Goal: Entertainment & Leisure: Consume media (video, audio)

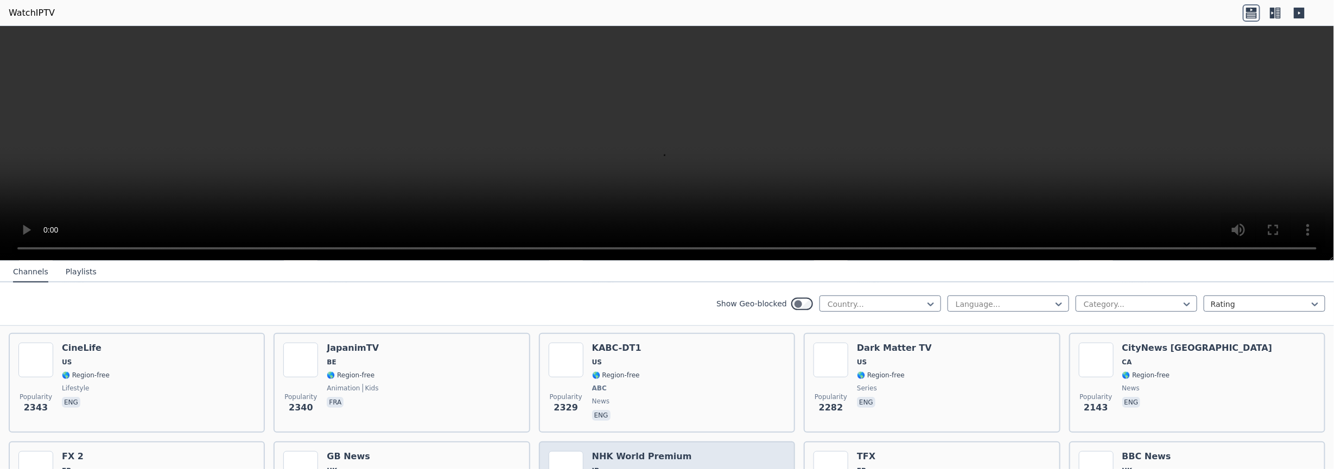
scroll to position [488, 0]
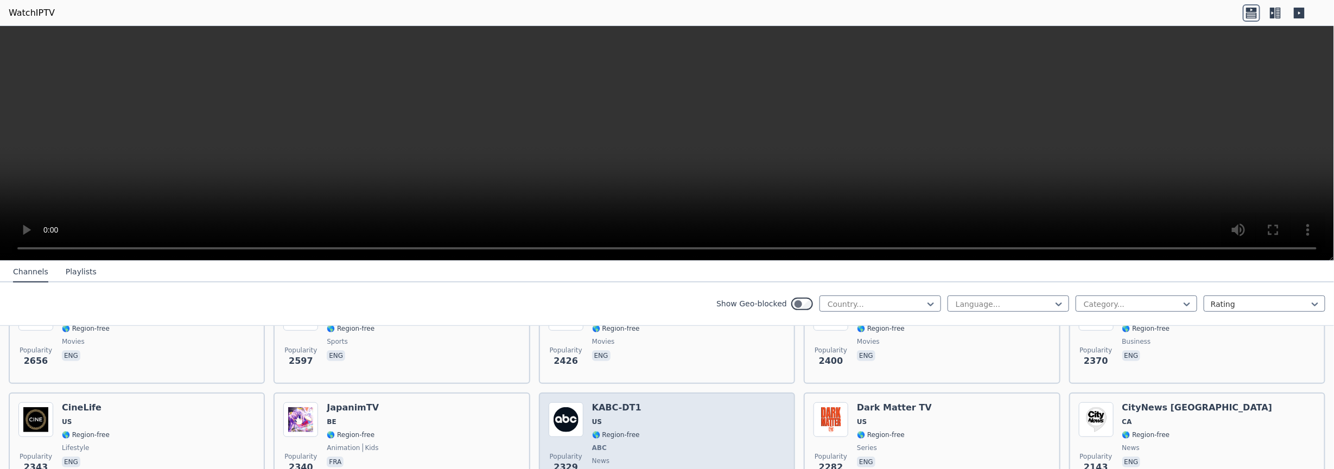
click at [629, 418] on span "US" at bounding box center [616, 422] width 49 height 9
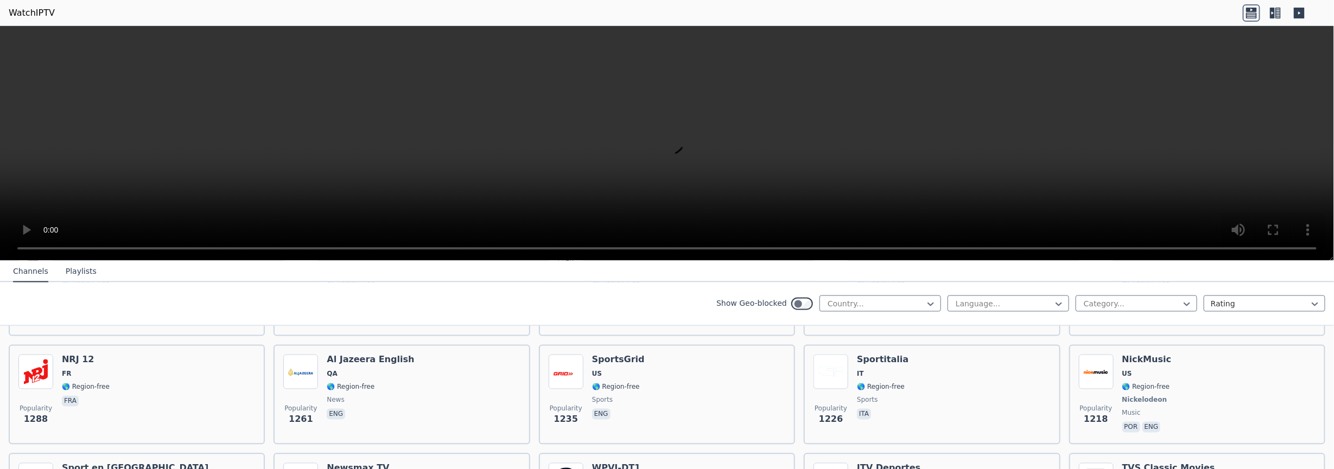
scroll to position [1302, 0]
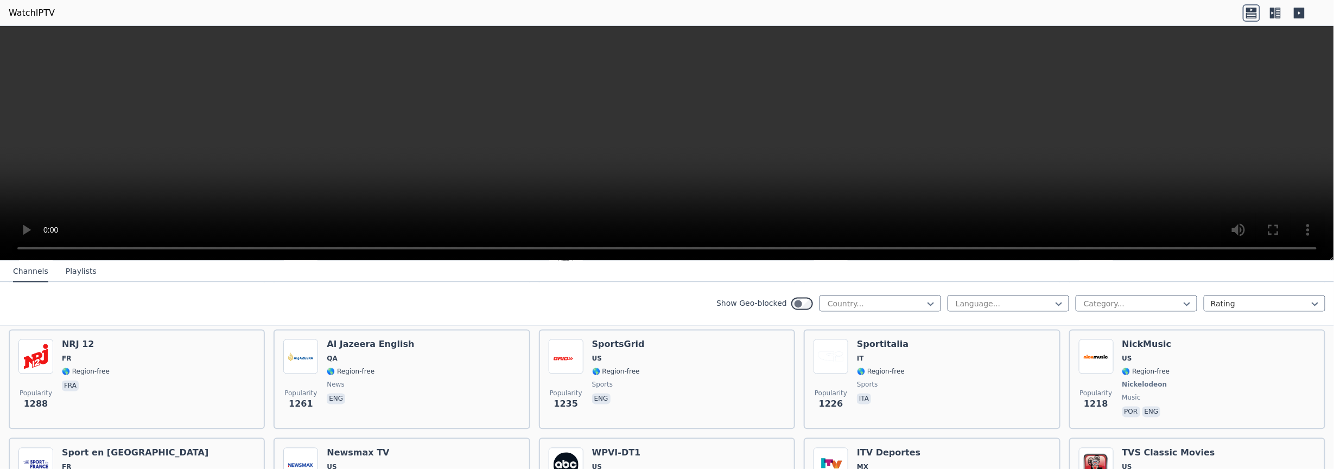
click at [79, 283] on div "Show Geo-blocked Country... Language... Category... Rating" at bounding box center [667, 305] width 1334 height 44
click at [74, 275] on button "Playlists" at bounding box center [81, 272] width 31 height 21
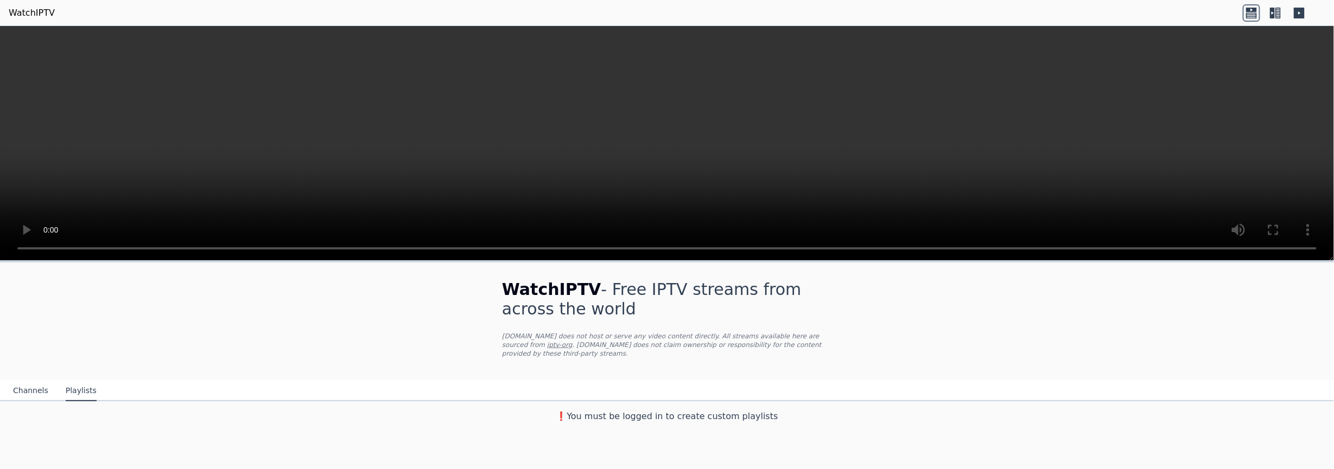
click at [36, 381] on button "Channels" at bounding box center [30, 391] width 35 height 21
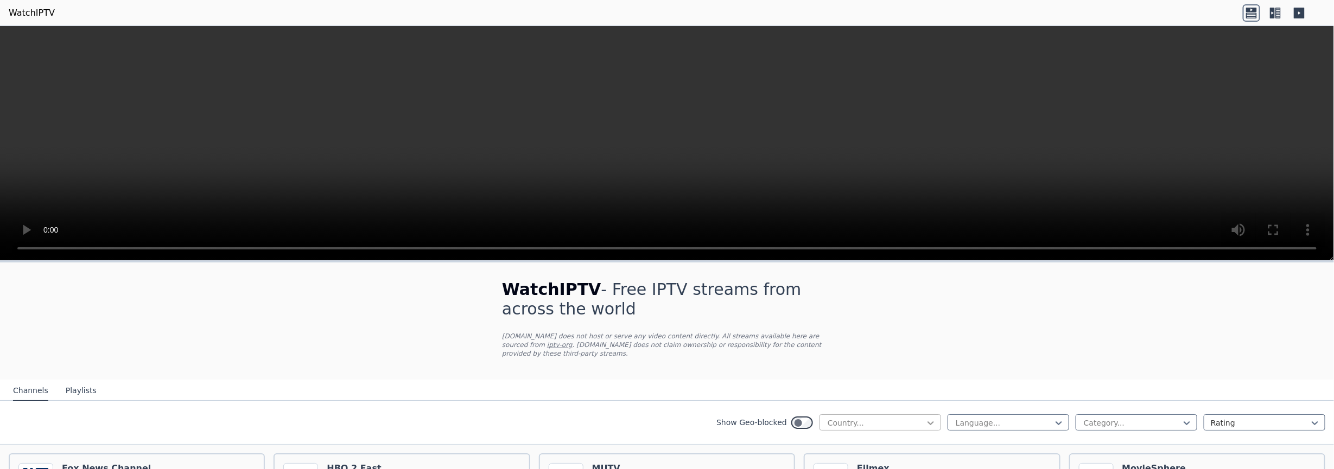
click at [927, 422] on icon at bounding box center [930, 424] width 7 height 4
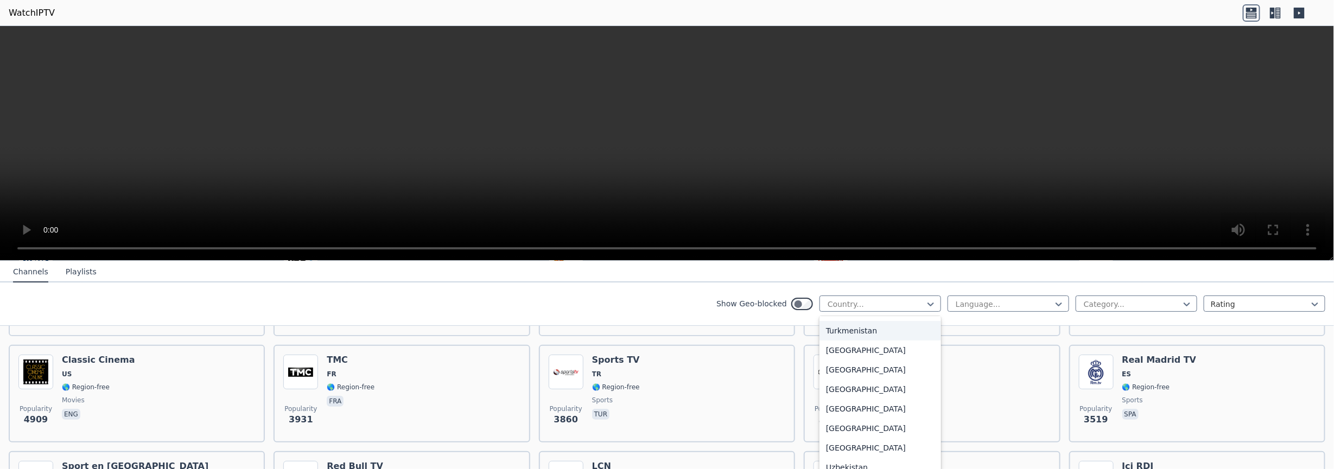
scroll to position [3765, 0]
click at [860, 400] on div "[GEOGRAPHIC_DATA]" at bounding box center [880, 402] width 122 height 20
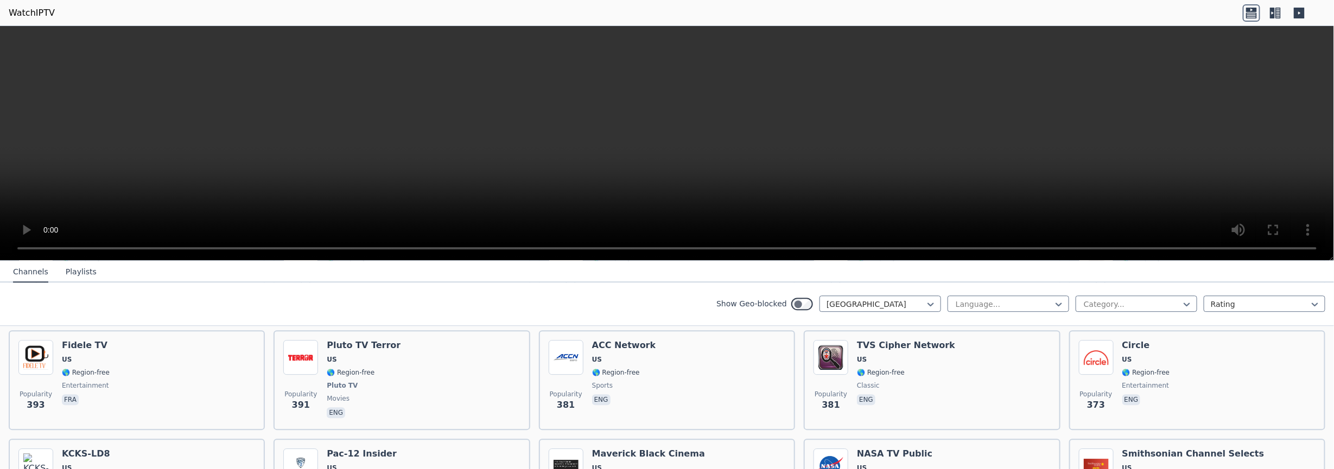
scroll to position [1953, 0]
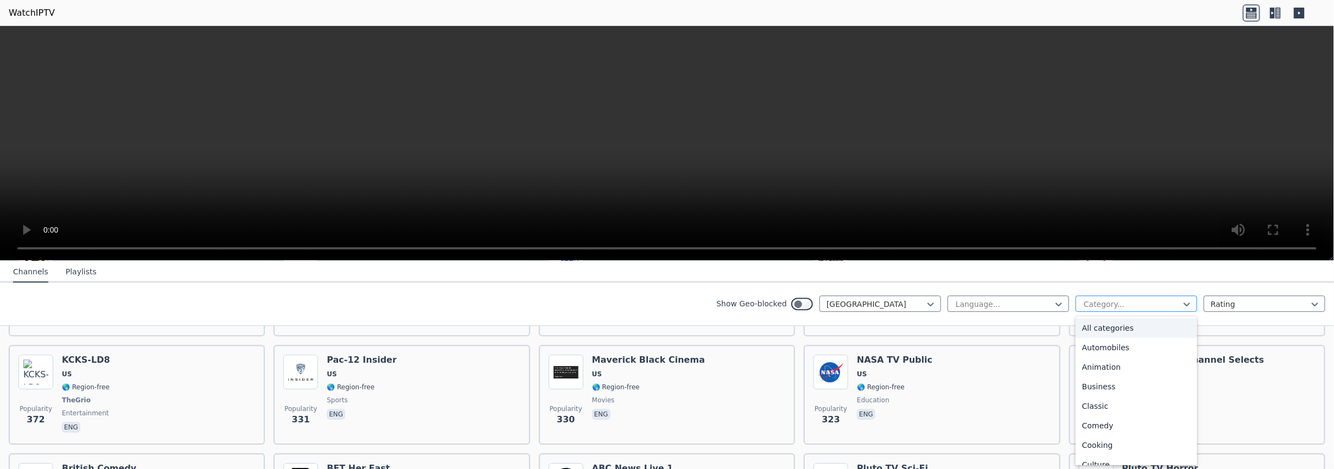
click at [1145, 299] on div at bounding box center [1131, 304] width 99 height 11
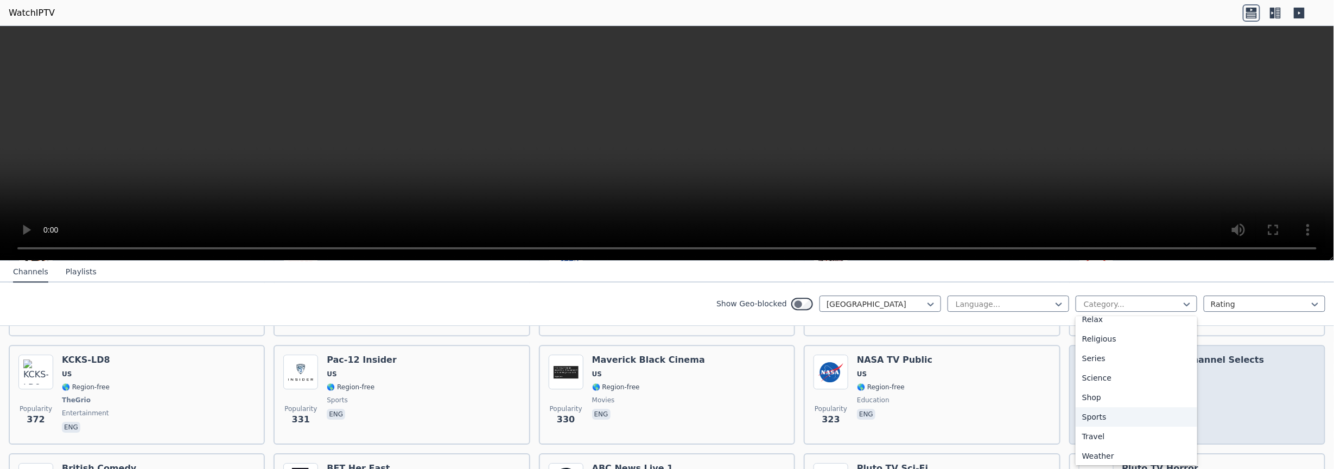
click at [1088, 419] on div "Sports" at bounding box center [1136, 417] width 122 height 20
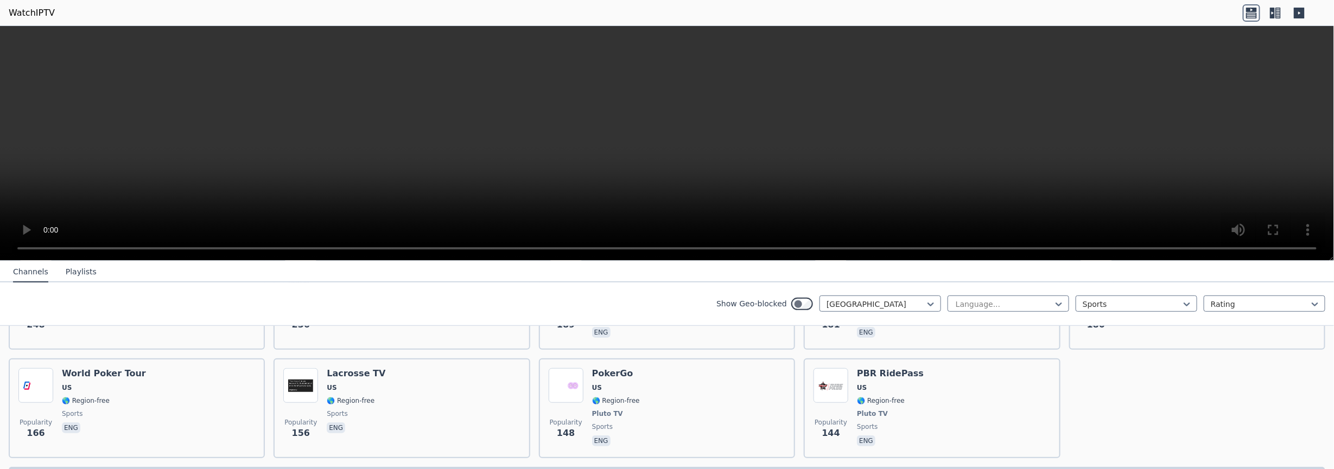
scroll to position [546, 0]
